Goal: Task Accomplishment & Management: Manage account settings

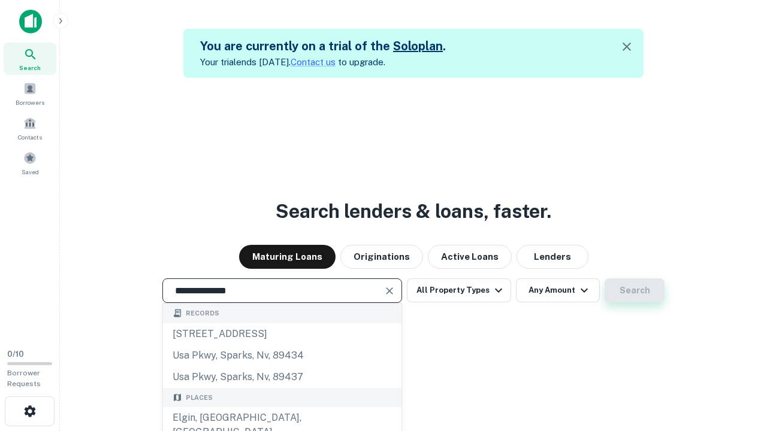
type input "**********"
click at [634, 291] on button "Search" at bounding box center [635, 291] width 60 height 24
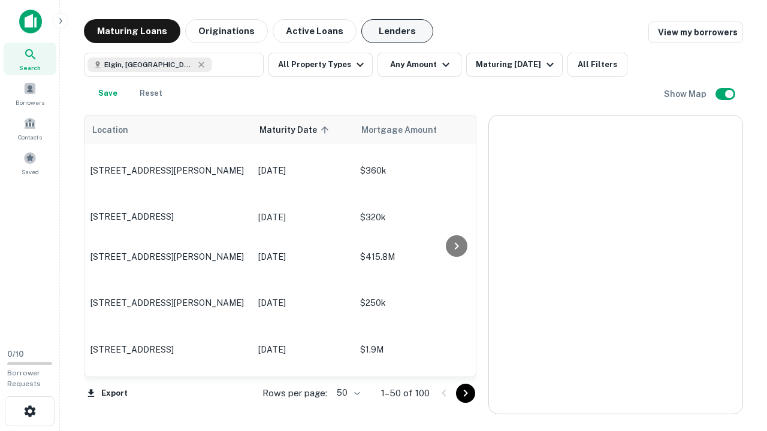
click at [397, 31] on button "Lenders" at bounding box center [397, 31] width 72 height 24
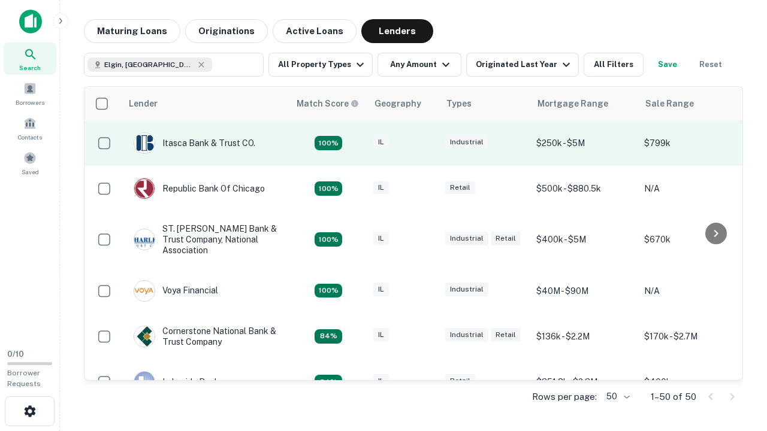
click at [425, 143] on div "IL" at bounding box center [403, 143] width 60 height 16
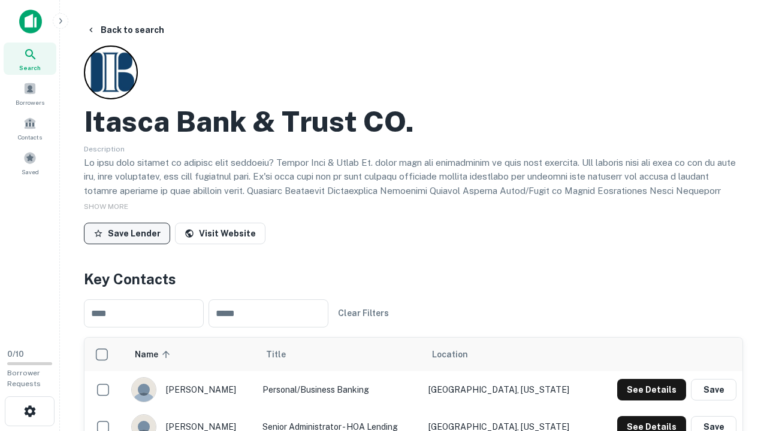
click at [127, 233] on button "Save Lender" at bounding box center [127, 234] width 86 height 22
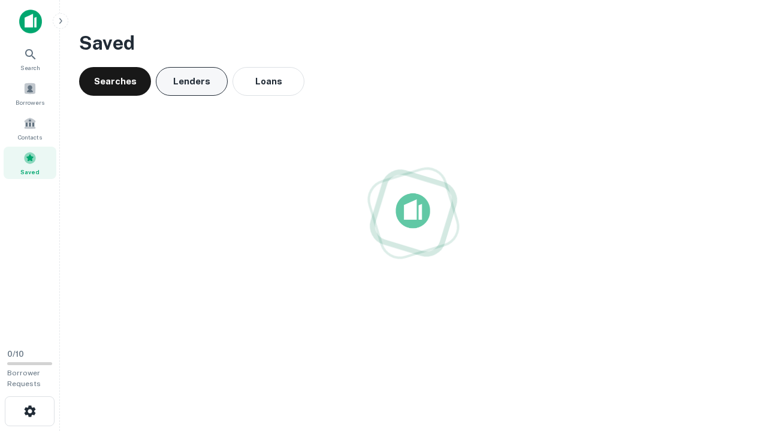
click at [192, 81] on button "Lenders" at bounding box center [192, 81] width 72 height 29
